Goal: Information Seeking & Learning: Learn about a topic

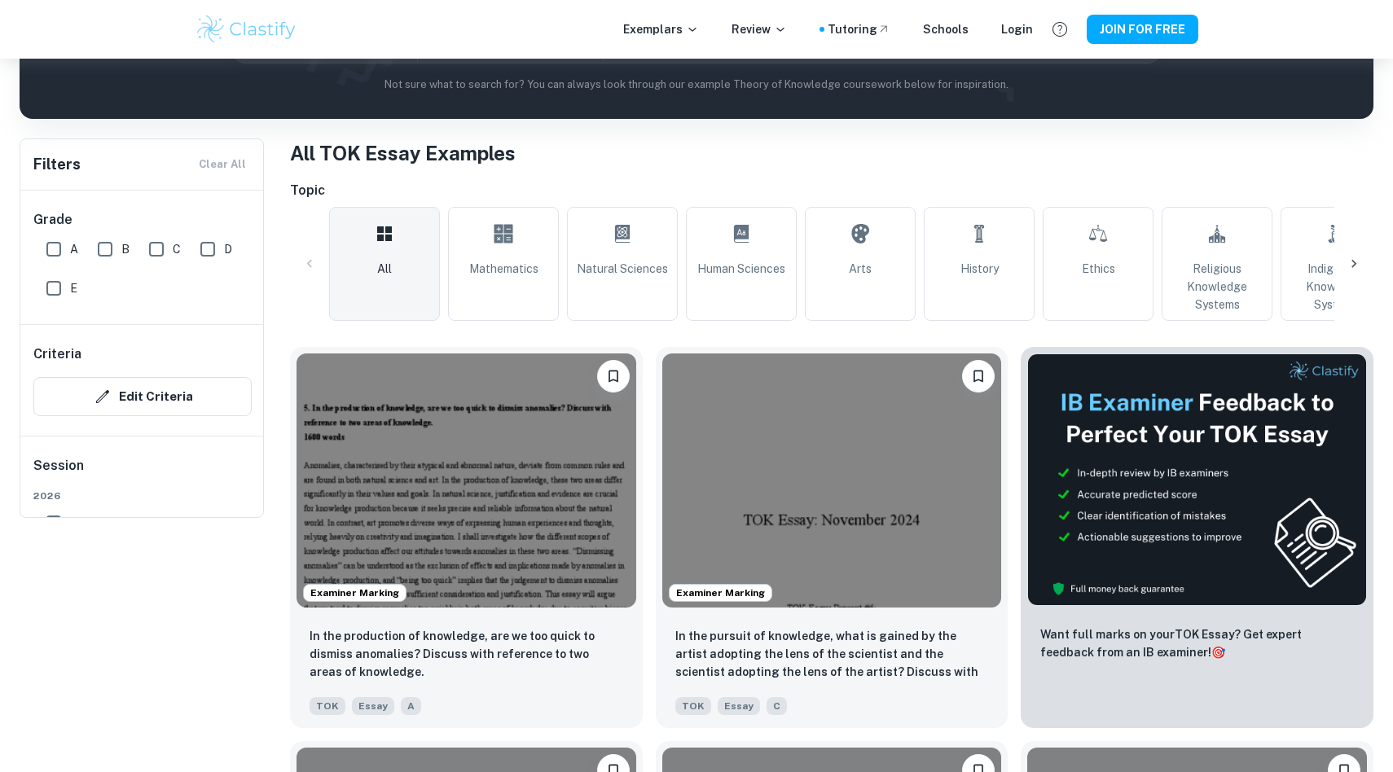
scroll to position [365, 0]
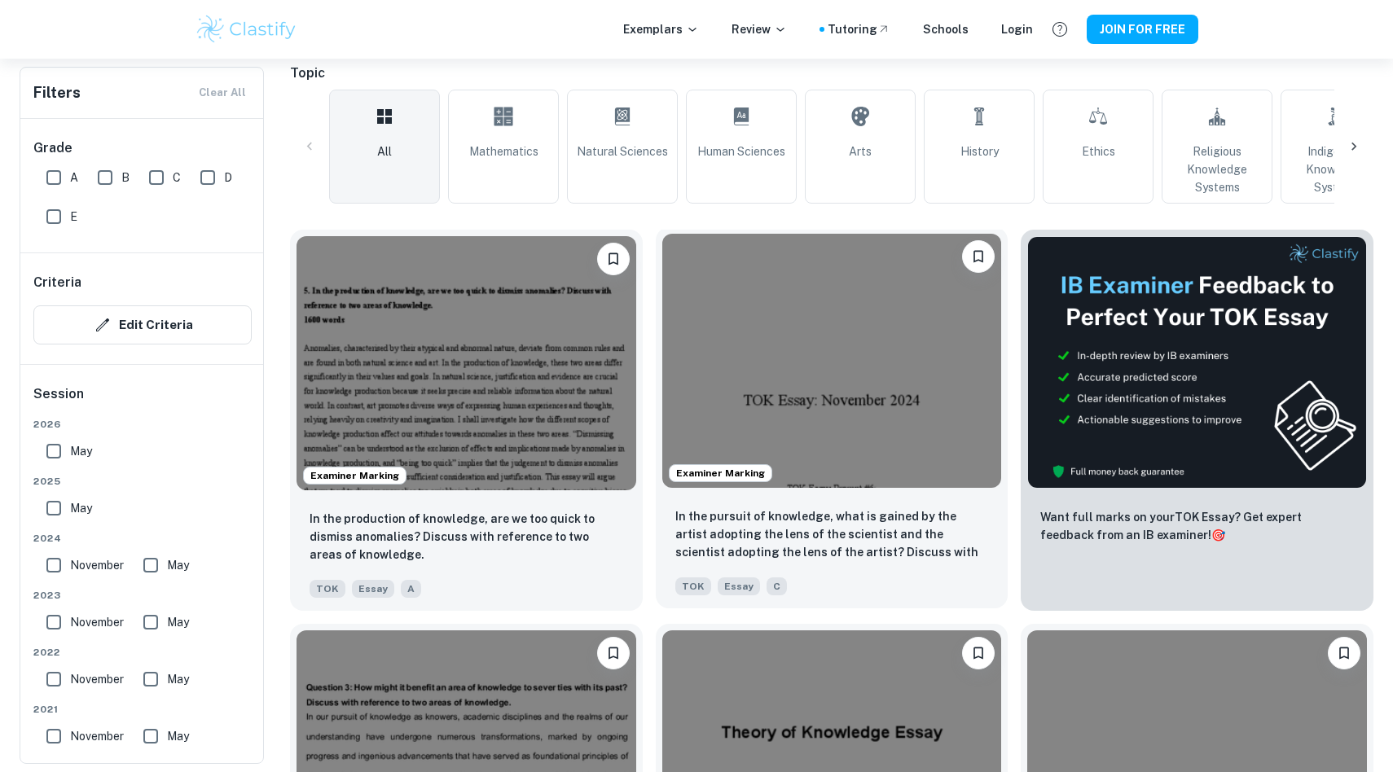
click at [828, 359] on img at bounding box center [832, 361] width 340 height 254
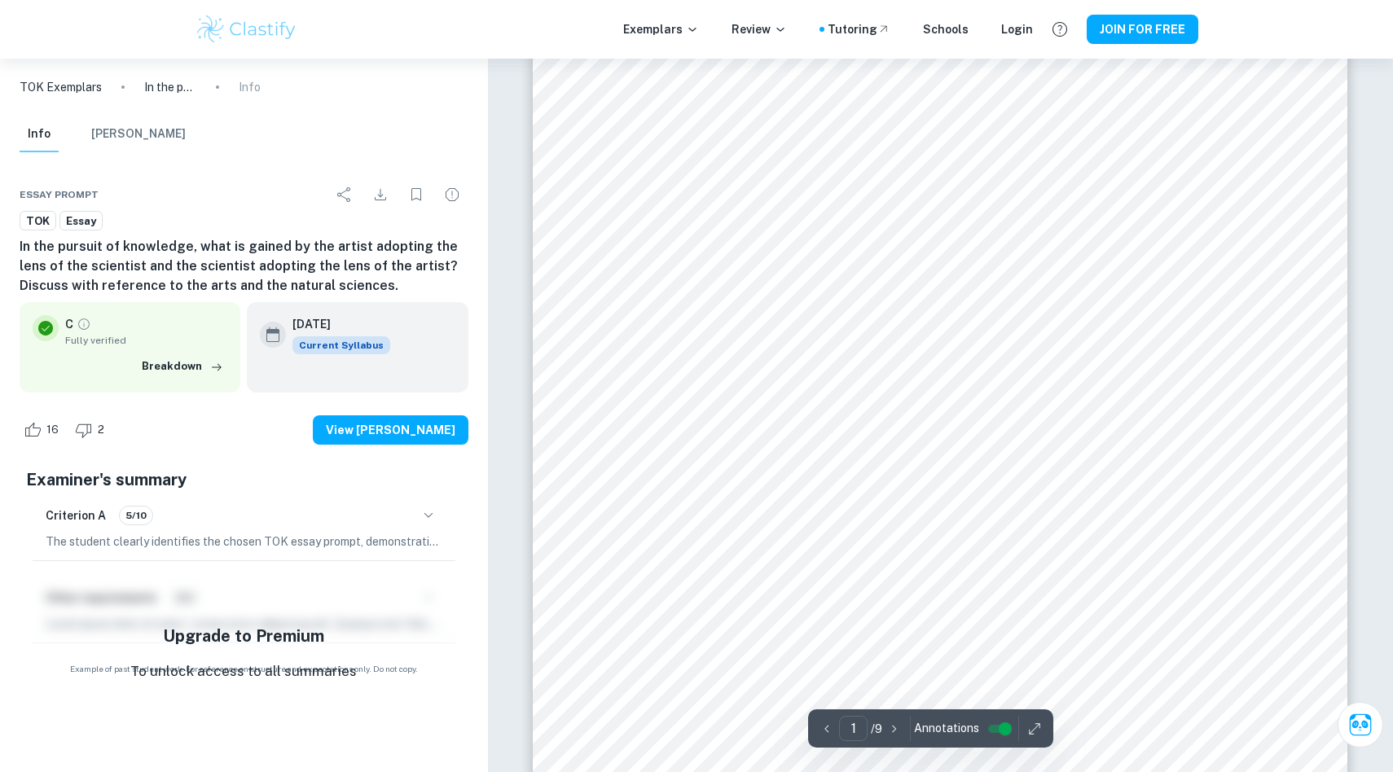
scroll to position [153, 0]
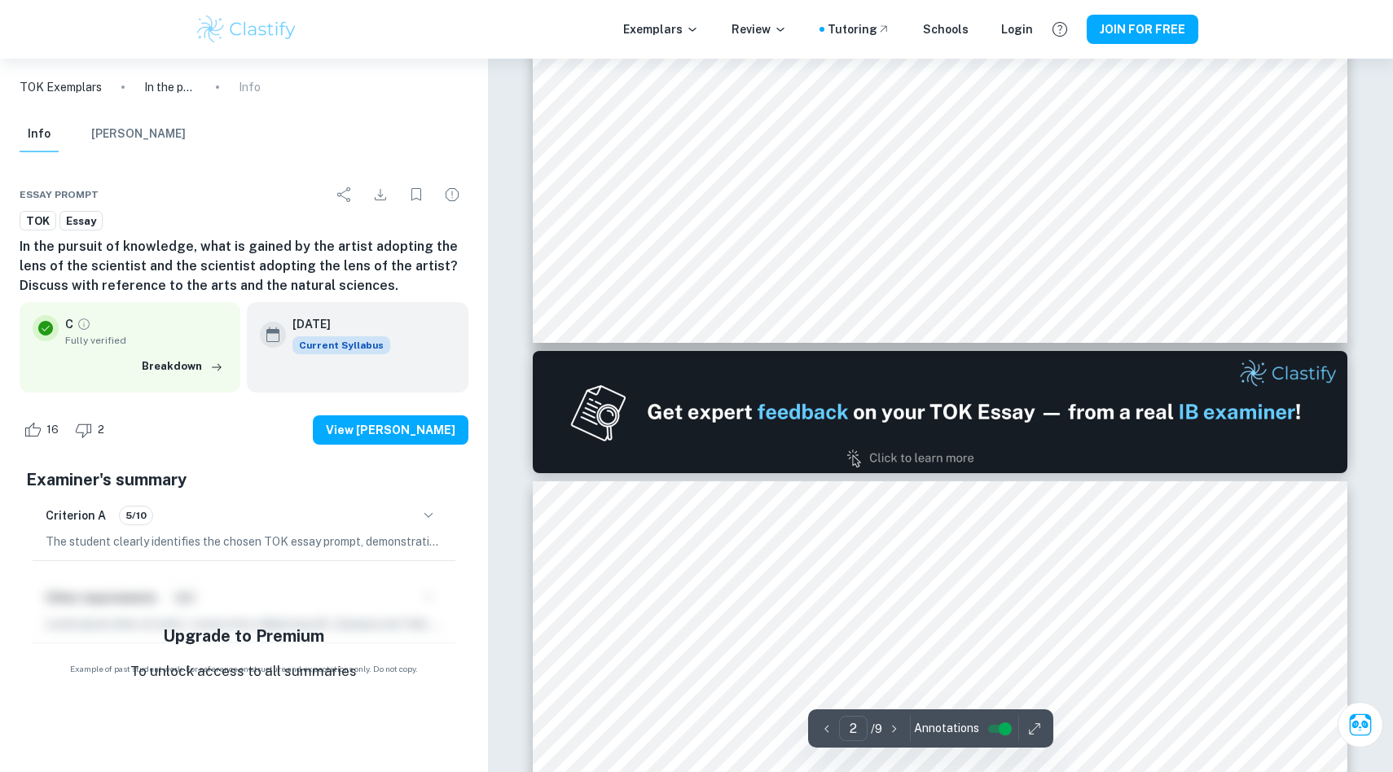
type input "1"
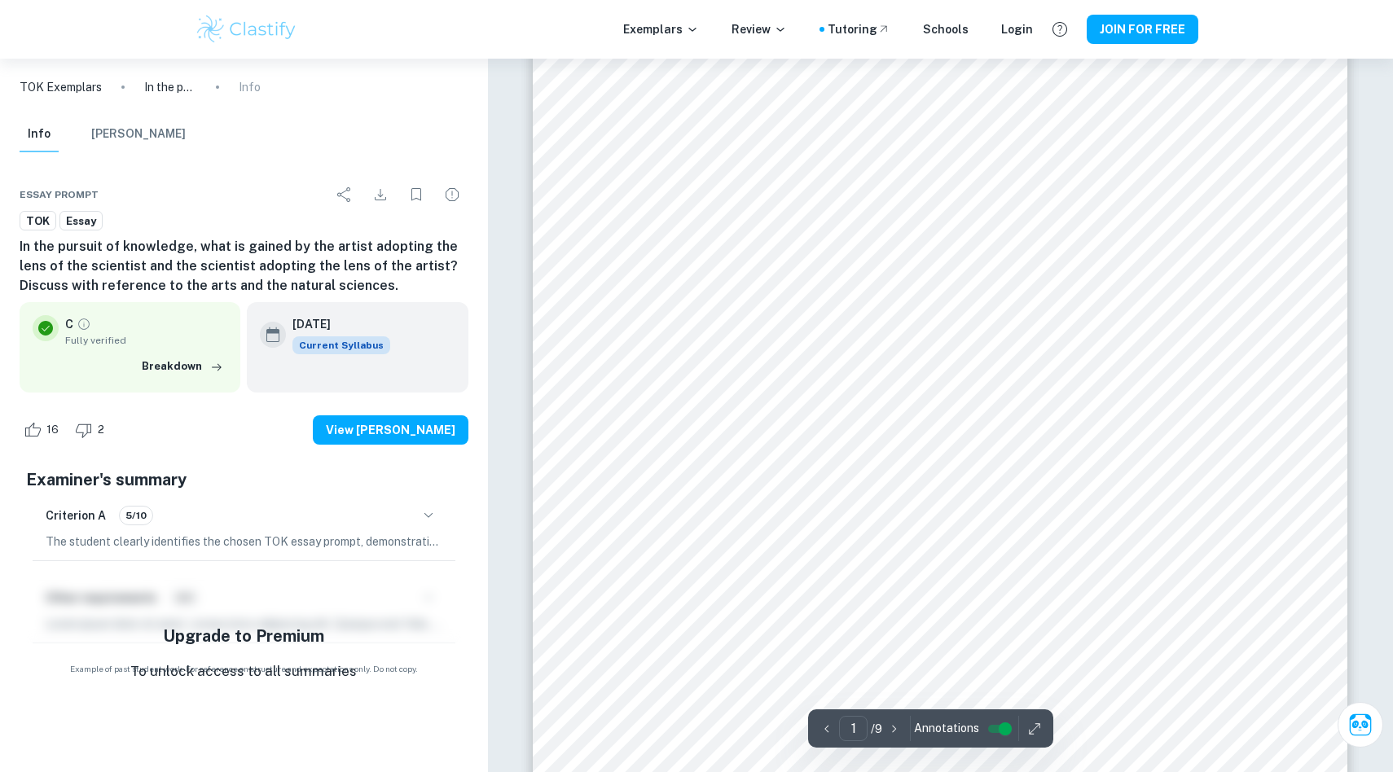
scroll to position [209, 0]
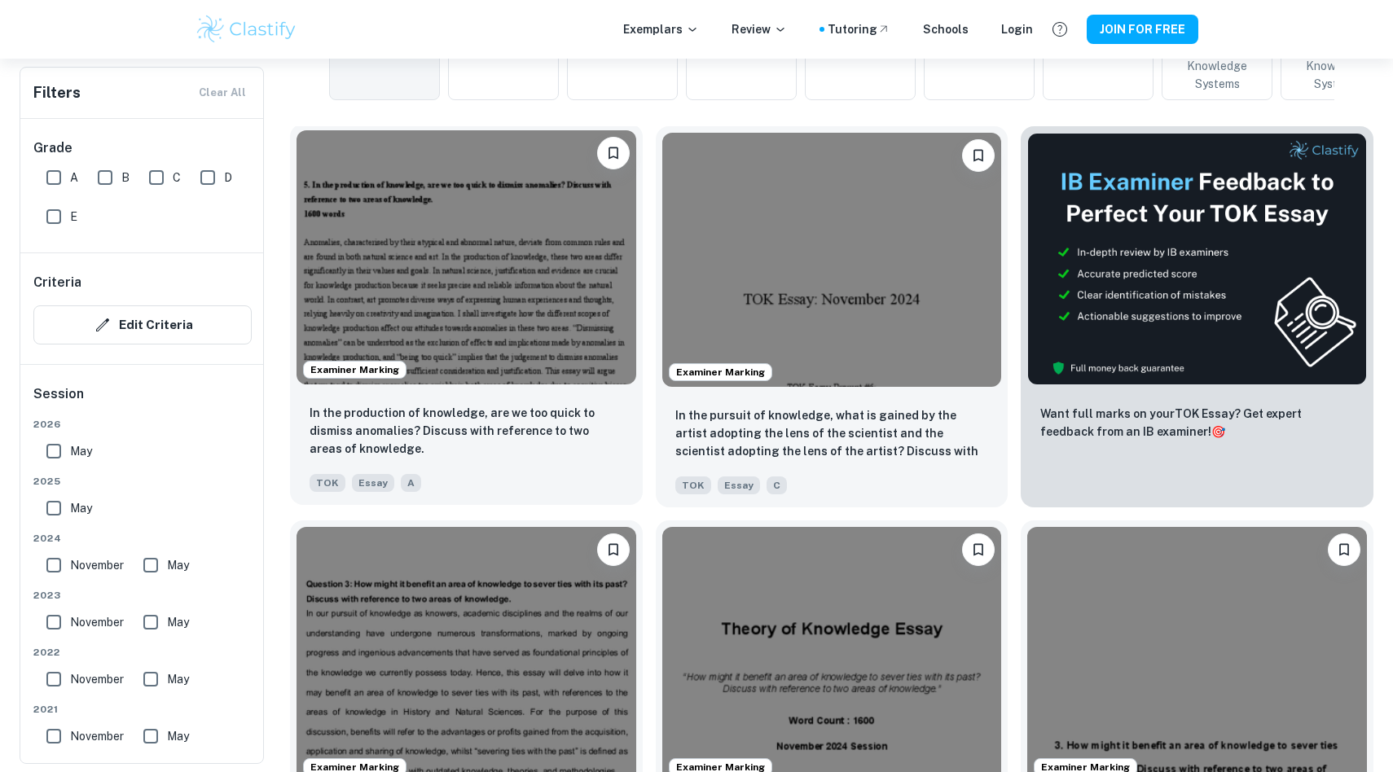
scroll to position [801, 0]
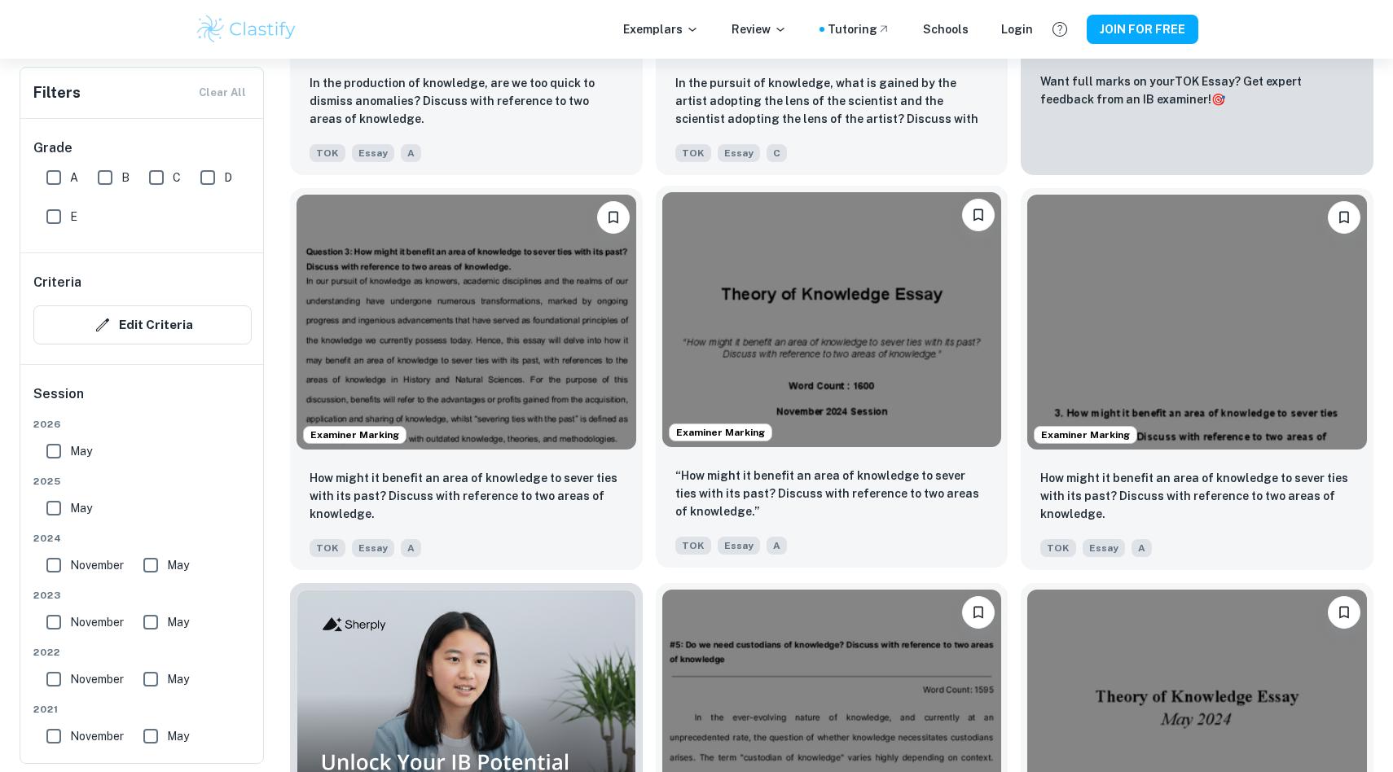
click at [806, 386] on img at bounding box center [832, 319] width 340 height 254
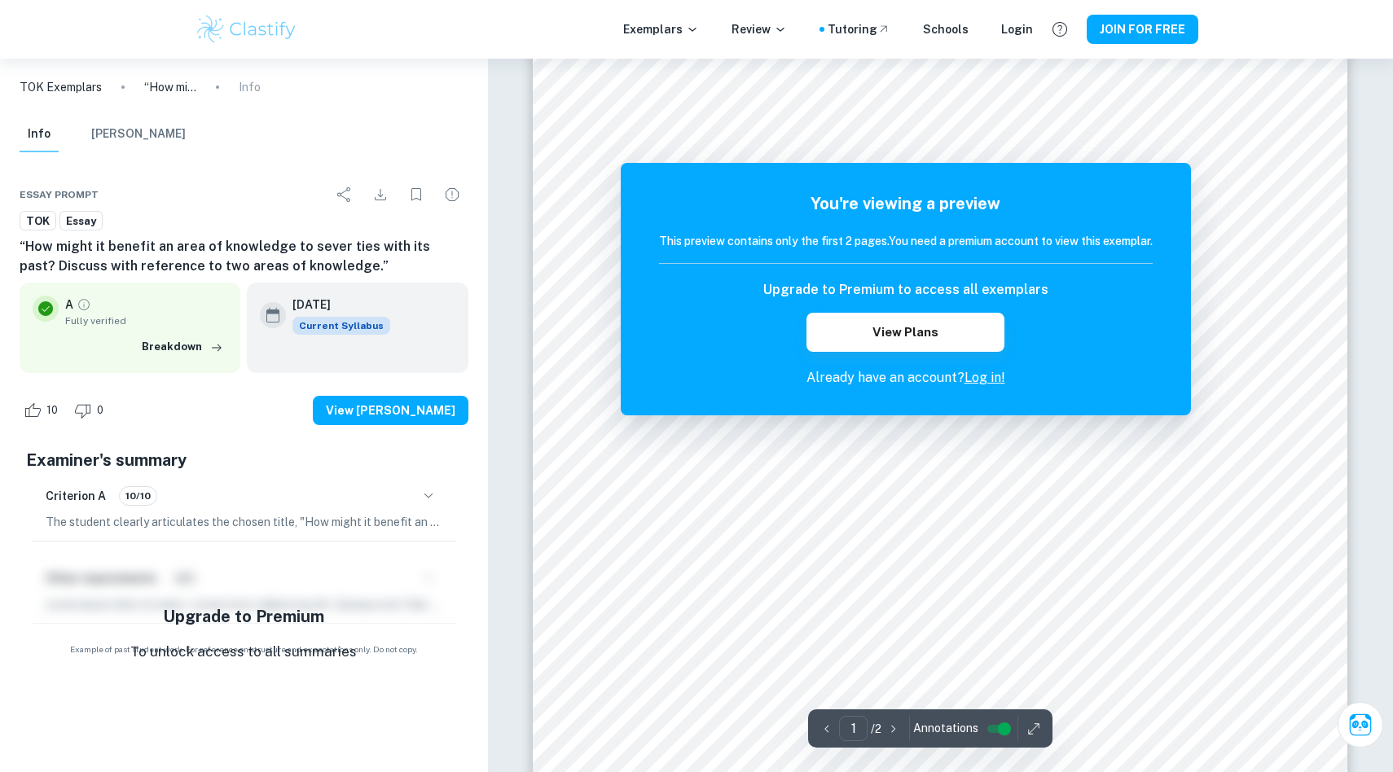
scroll to position [160, 0]
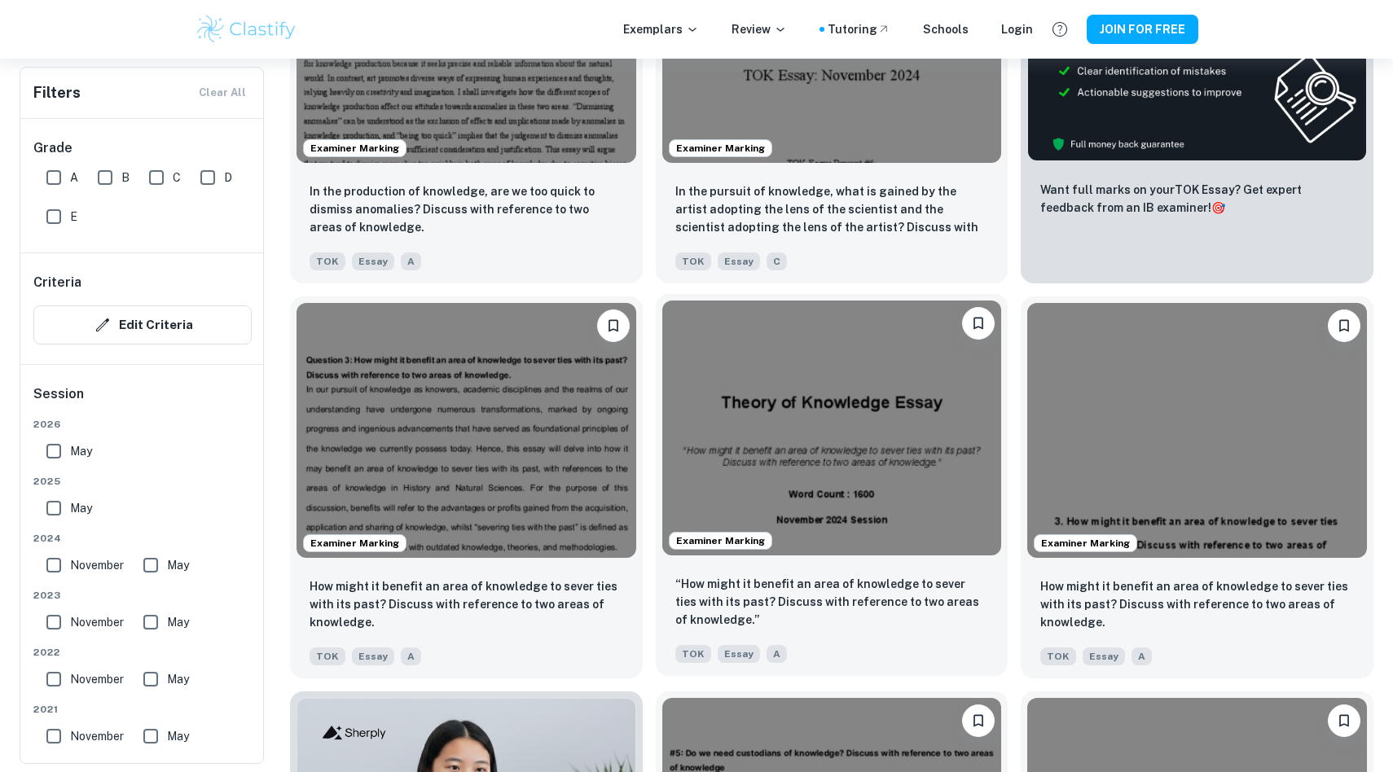
scroll to position [664, 0]
